Goal: Transaction & Acquisition: Purchase product/service

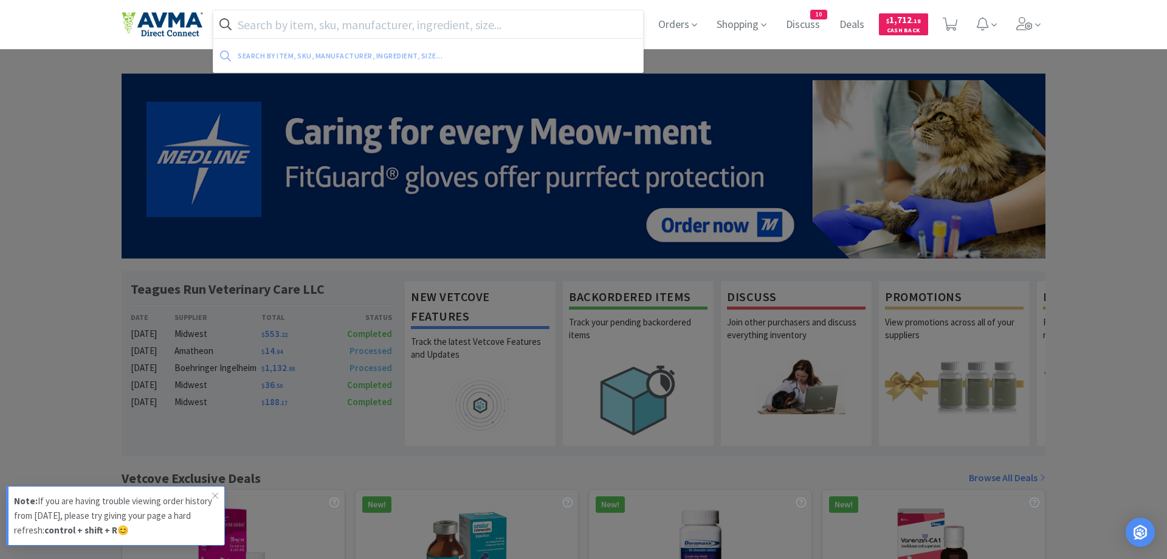
drag, startPoint x: 278, startPoint y: 22, endPoint x: 289, endPoint y: 29, distance: 13.1
click at [284, 26] on input "text" at bounding box center [428, 24] width 430 height 28
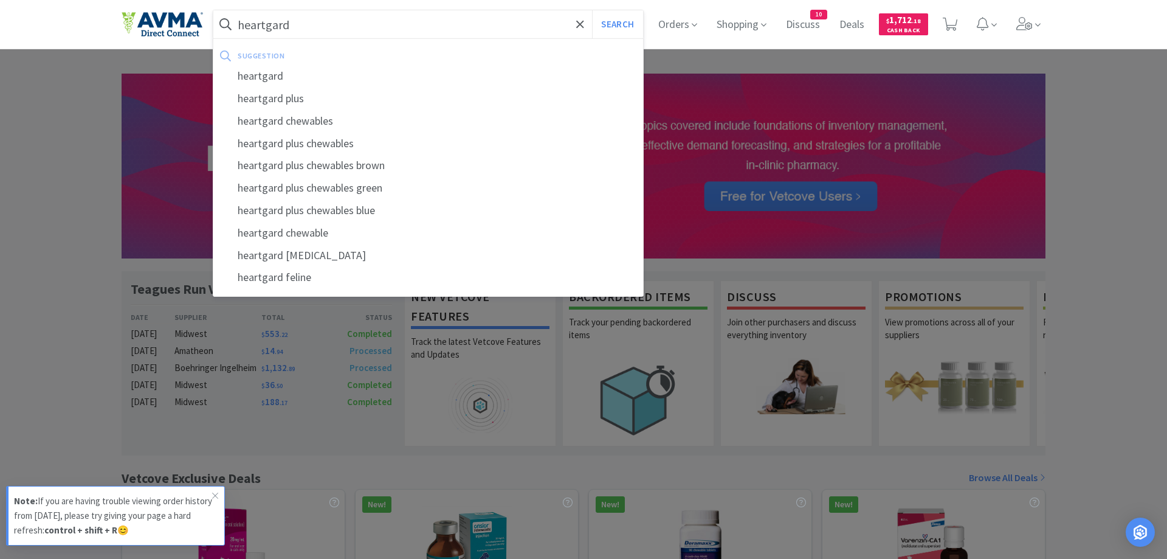
type input "heartgard"
click at [592, 10] on button "Search" at bounding box center [617, 24] width 50 height 28
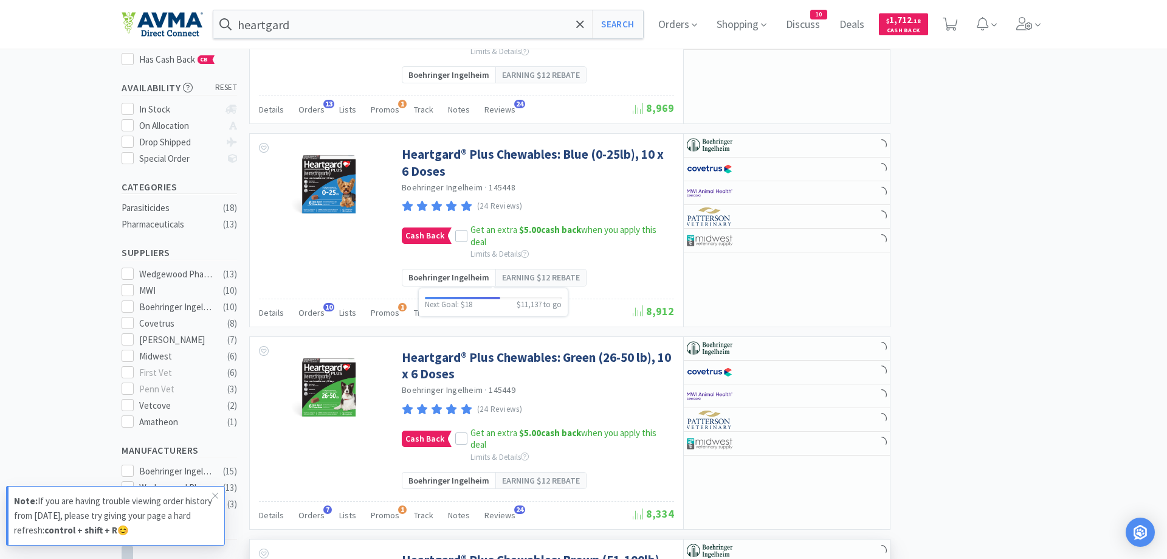
scroll to position [496, 0]
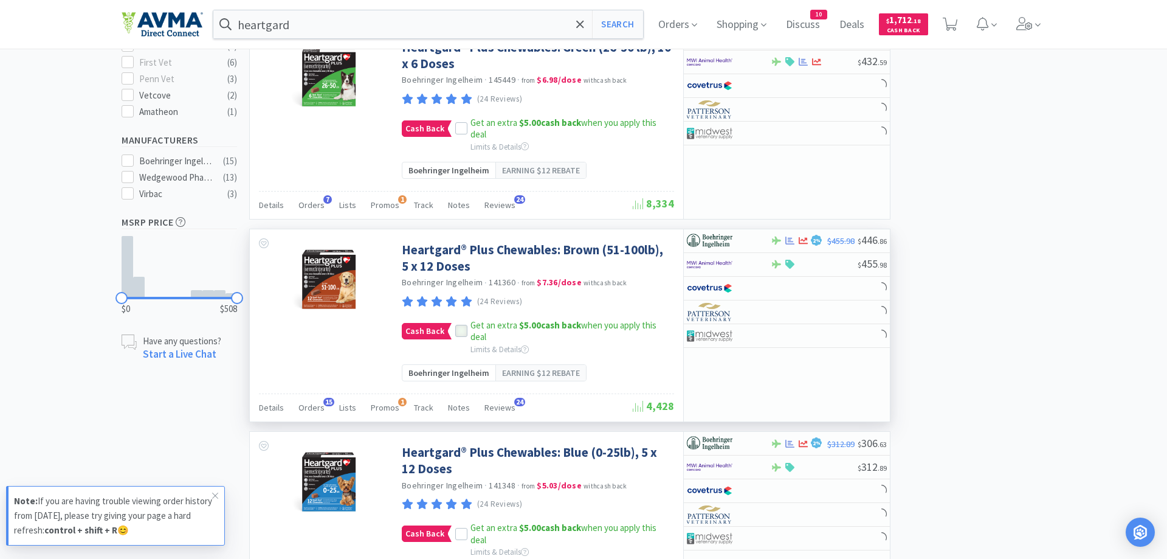
click at [457, 329] on icon at bounding box center [461, 331] width 9 height 9
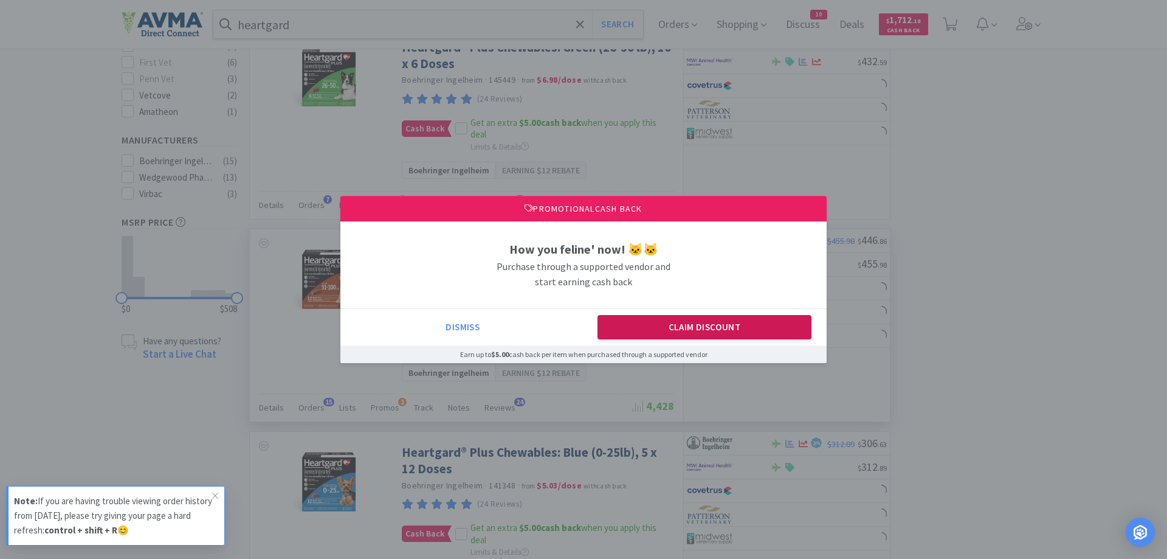
click at [637, 325] on button "Claim Discount" at bounding box center [704, 327] width 215 height 24
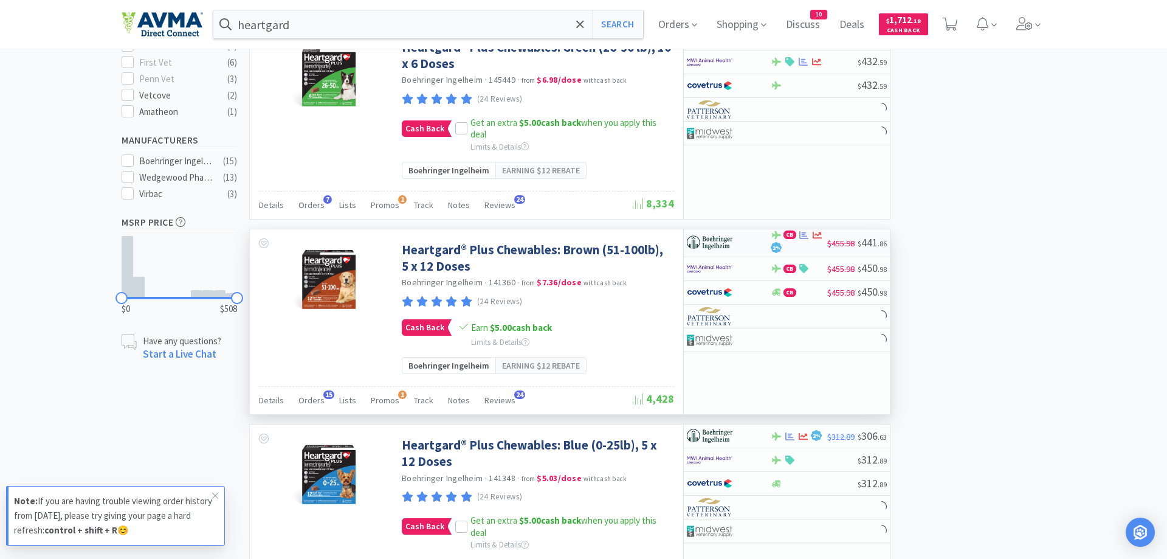
click at [759, 243] on div at bounding box center [728, 242] width 83 height 21
select select "1"
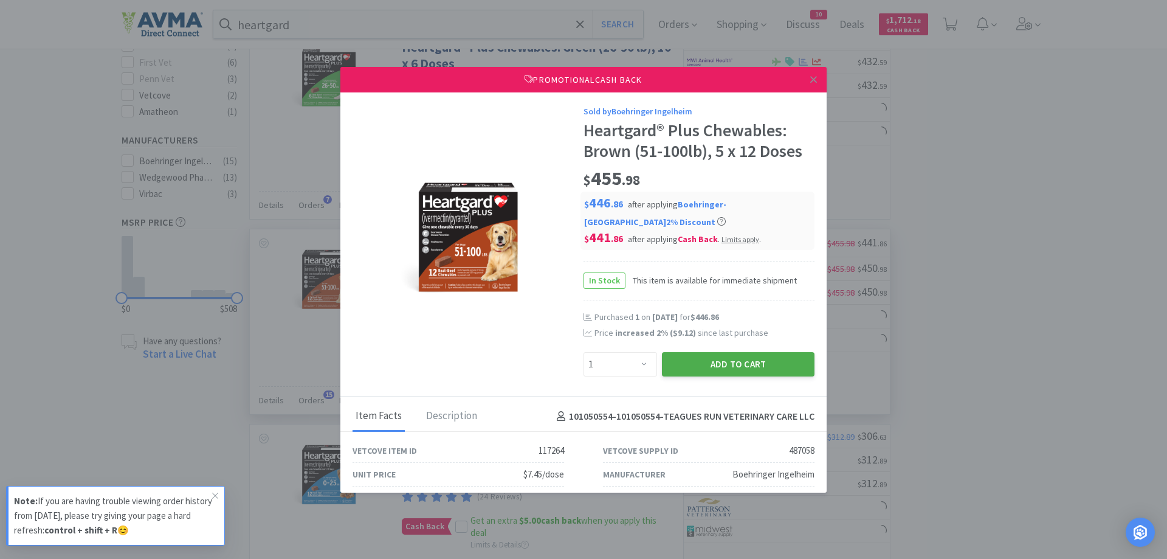
click at [706, 365] on button "Add to Cart" at bounding box center [738, 364] width 153 height 24
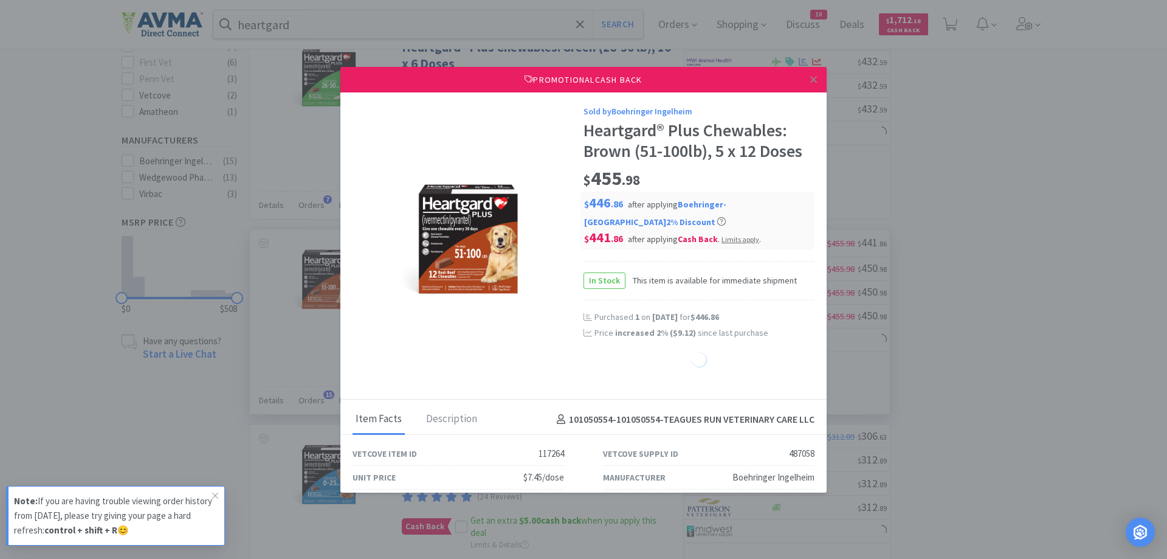
select select "1"
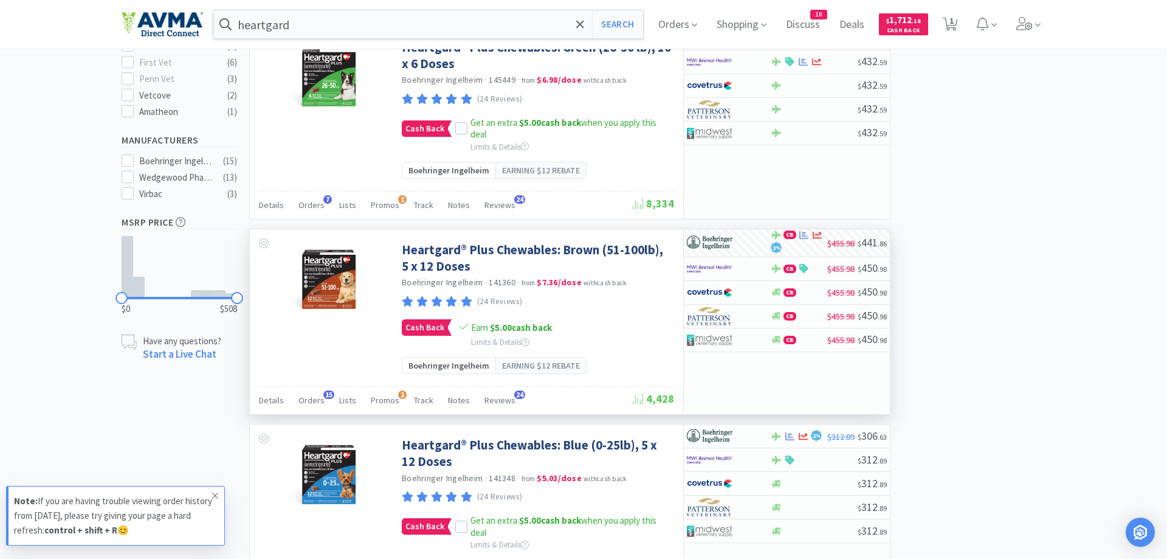
click at [215, 494] on icon at bounding box center [215, 496] width 7 height 10
